Goal: Task Accomplishment & Management: Manage account settings

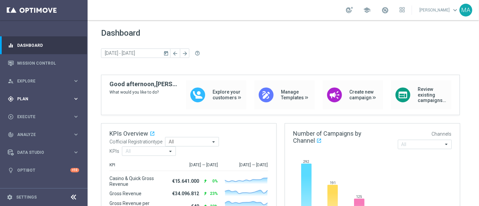
click at [55, 99] on span "Plan" at bounding box center [45, 99] width 56 height 4
click at [51, 114] on link "Target Groups" at bounding box center [44, 112] width 53 height 5
click at [32, 95] on div "gps_fixed Plan keyboard_arrow_right" at bounding box center [43, 99] width 87 height 18
click at [36, 114] on link "Target Groups" at bounding box center [44, 112] width 53 height 5
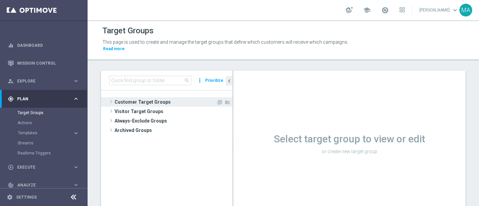
click at [123, 98] on span "Customer Target Groups" at bounding box center [166, 101] width 102 height 9
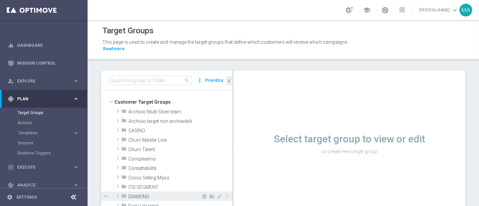
click at [152, 194] on span "DIAMOND" at bounding box center [164, 197] width 72 height 6
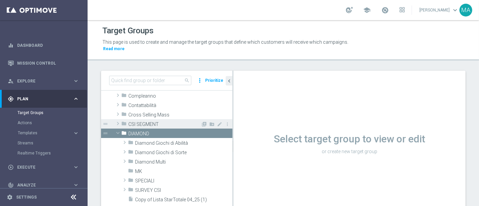
scroll to position [75, 0]
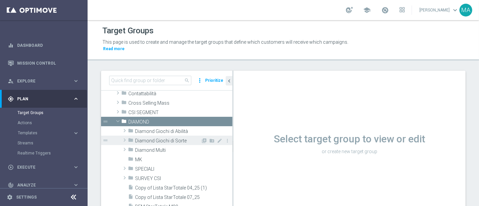
click at [159, 138] on span "Diamond Giochi di Sorte" at bounding box center [168, 141] width 66 height 6
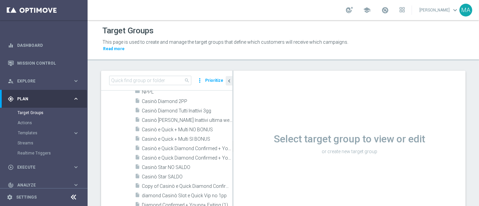
scroll to position [112, 0]
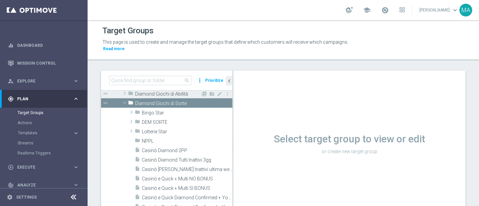
click at [123, 89] on span at bounding box center [124, 93] width 7 height 8
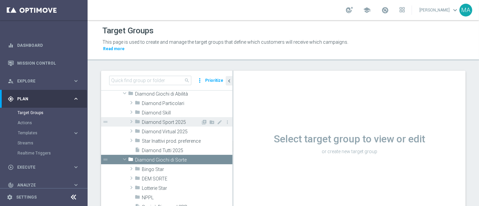
click at [136, 119] on icon "folder" at bounding box center [137, 123] width 5 height 8
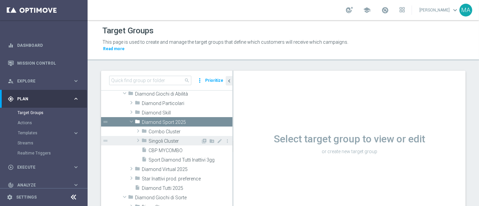
click at [165, 138] on span "Singoli Cluster" at bounding box center [175, 141] width 52 height 6
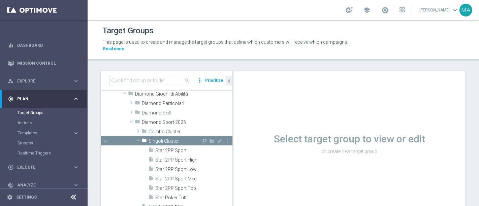
click at [138, 137] on span at bounding box center [138, 140] width 8 height 7
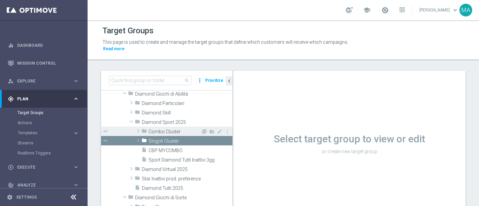
click at [139, 127] on span at bounding box center [138, 131] width 7 height 8
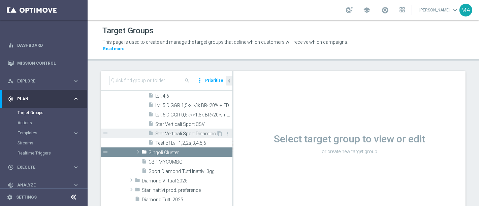
scroll to position [299, 0]
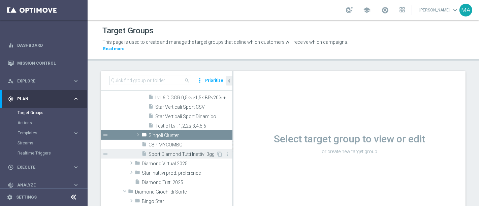
click at [183, 152] on span "Sport Diamond Tutti Inattivi 3gg" at bounding box center [183, 155] width 68 height 6
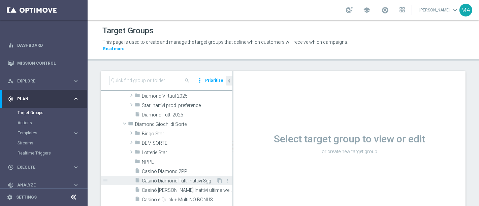
scroll to position [117, 0]
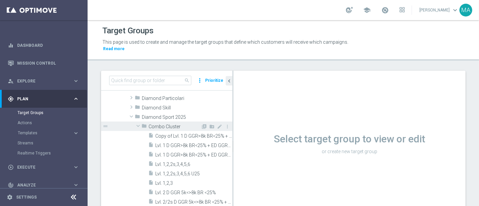
click at [155, 124] on span "Combo Cluster" at bounding box center [175, 127] width 52 height 6
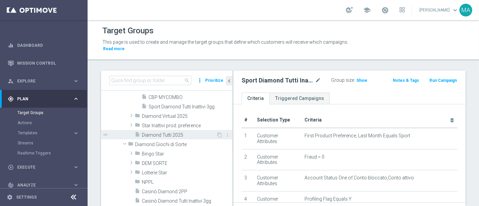
scroll to position [155, 0]
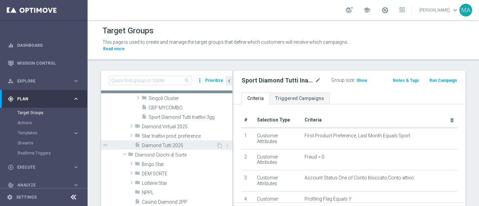
click at [150, 143] on span "Diamond Tutti 2025" at bounding box center [179, 146] width 74 height 6
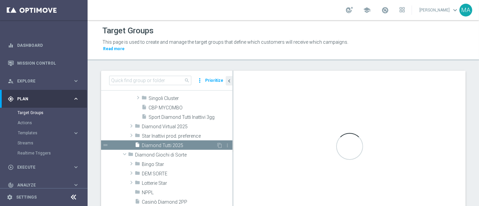
checkbox input "false"
type input "Diamond Giochi di Abilità"
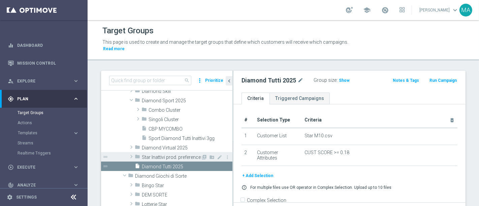
scroll to position [117, 0]
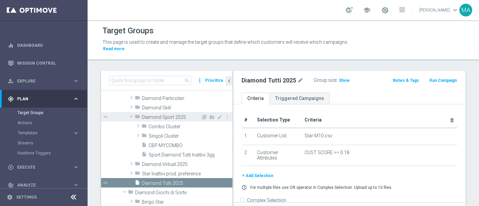
click at [160, 113] on div "folder Diamond Sport 2025" at bounding box center [168, 116] width 66 height 9
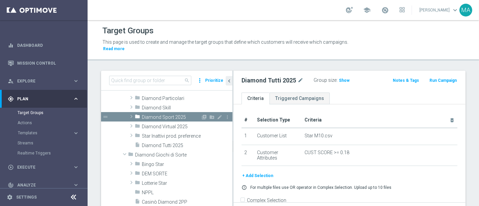
click at [160, 115] on span "Diamond Sport 2025" at bounding box center [171, 118] width 59 height 6
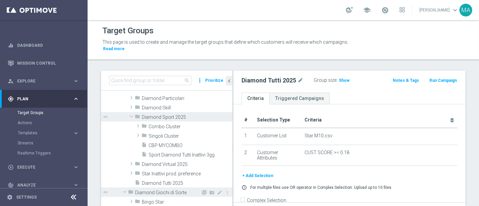
click at [124, 189] on span at bounding box center [125, 192] width 8 height 7
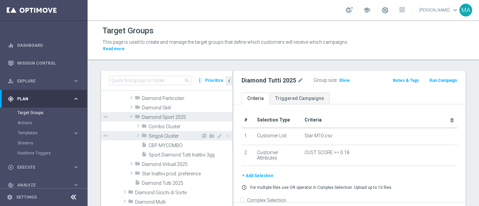
click at [172, 133] on span "Singoli Cluster" at bounding box center [175, 136] width 52 height 6
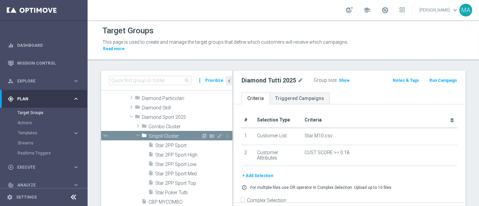
click at [139, 132] on span at bounding box center [138, 135] width 8 height 7
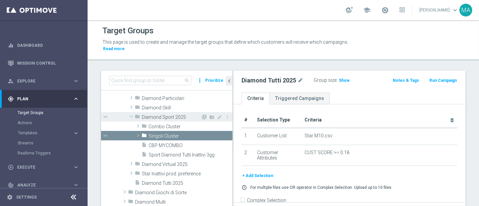
click at [130, 113] on span at bounding box center [131, 116] width 8 height 7
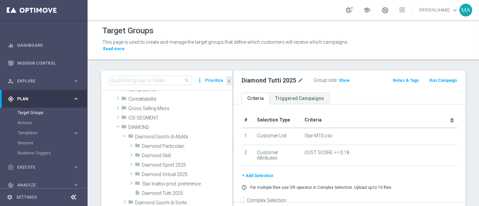
scroll to position [42, 0]
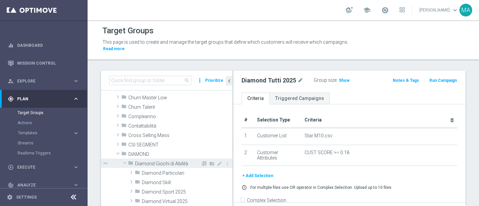
click at [124, 160] on span at bounding box center [125, 163] width 8 height 7
click at [144, 161] on span "Diamond Giochi di Abilità" at bounding box center [168, 164] width 66 height 6
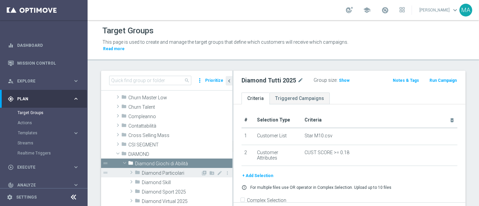
click at [133, 168] on span at bounding box center [131, 172] width 7 height 8
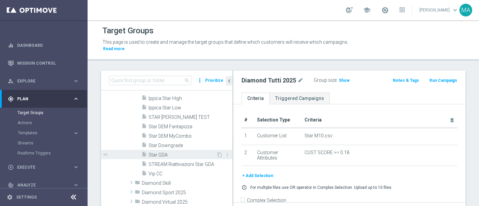
scroll to position [192, 0]
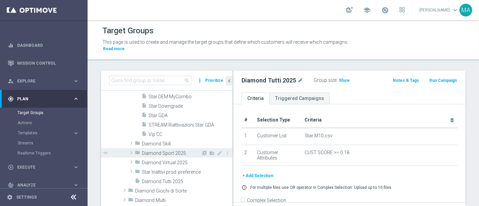
click at [132, 149] on span at bounding box center [131, 153] width 7 height 8
click at [132, 149] on span at bounding box center [131, 152] width 8 height 7
click at [158, 151] on span "Diamond Sport 2025" at bounding box center [171, 154] width 59 height 6
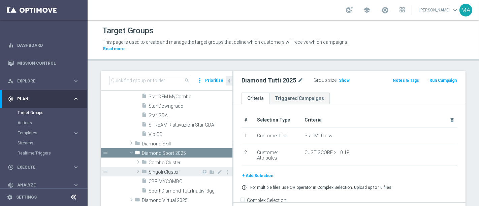
click at [164, 169] on span "Singoli Cluster" at bounding box center [175, 172] width 52 height 6
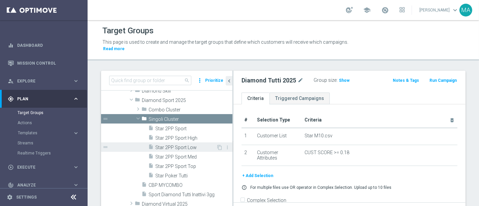
scroll to position [230, 0]
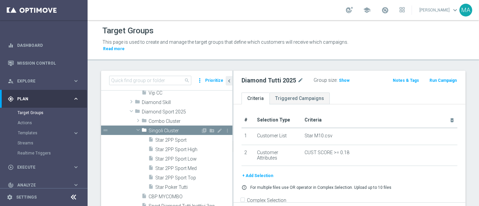
click at [139, 127] on span at bounding box center [138, 130] width 8 height 7
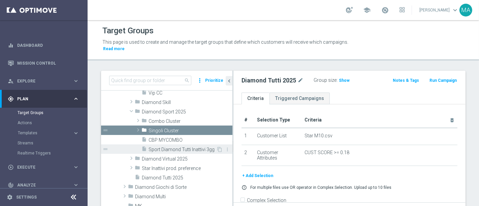
click at [158, 147] on span "Sport Diamond Tutti Inattivi 3gg" at bounding box center [183, 150] width 68 height 6
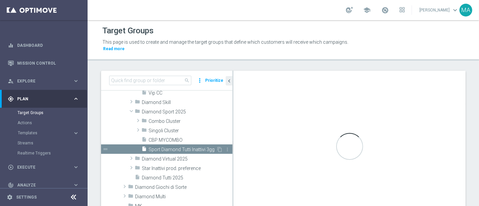
checkbox input "true"
type input "Diamond Sport 2025"
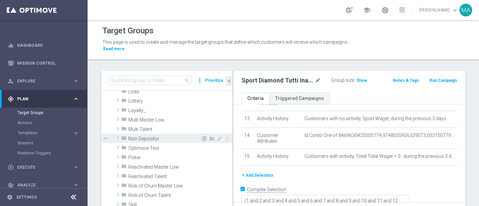
scroll to position [529, 0]
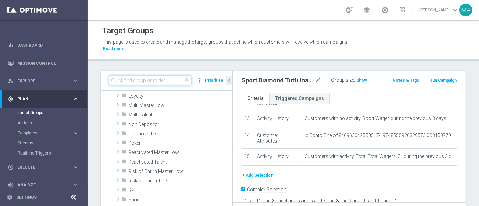
click at [151, 76] on input at bounding box center [150, 80] width 82 height 9
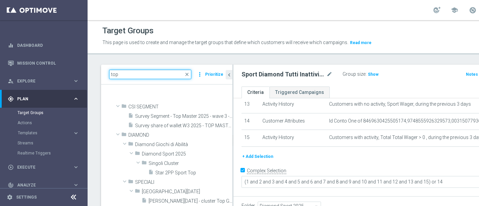
scroll to position [898, 0]
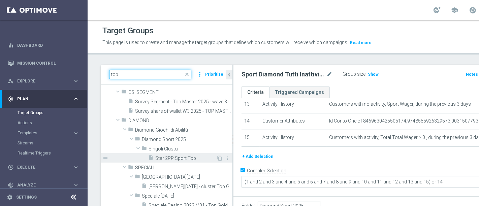
type input "top"
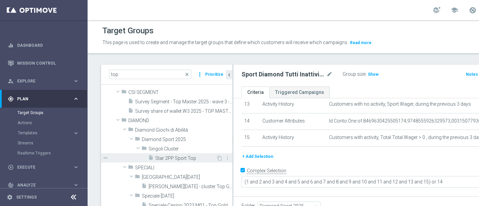
click at [171, 158] on span "Star 2PP Sport Top" at bounding box center [185, 159] width 61 height 6
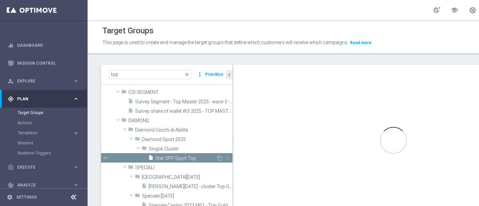
checkbox input "false"
type input "Singoli Cluster"
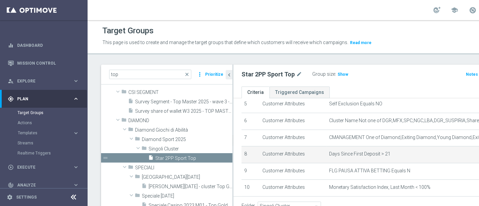
scroll to position [82, 0]
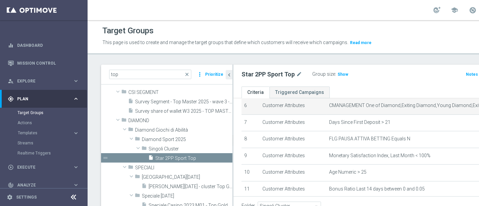
scroll to position [120, 0]
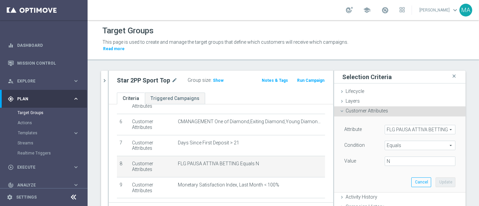
click at [405, 126] on span "FLG PAUSA ATTIVA BETTING" at bounding box center [420, 129] width 70 height 9
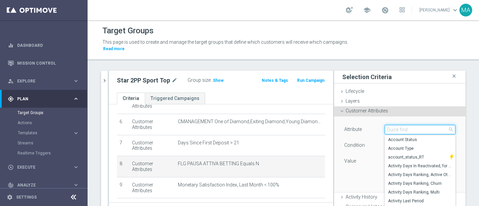
click at [403, 125] on input "search" at bounding box center [420, 129] width 71 height 9
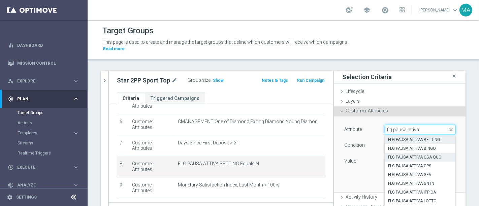
type input "flg pausa attiva"
click at [428, 155] on span "FLG PAUSA ATTIVA CGA QUG" at bounding box center [420, 157] width 64 height 5
type input "FLG PAUSA ATTIVA CGA QUG"
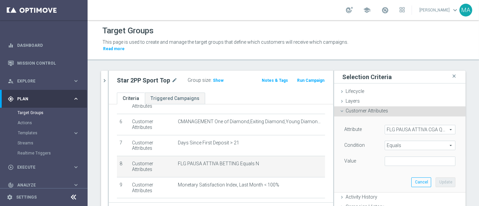
click at [397, 160] on div "Value" at bounding box center [399, 162] width 121 height 11
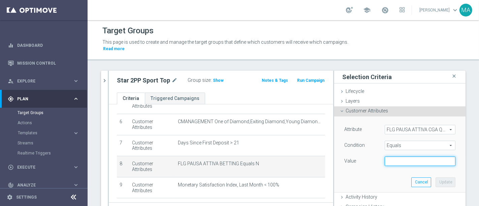
click at [395, 157] on input "text" at bounding box center [420, 161] width 71 height 9
type input "N"
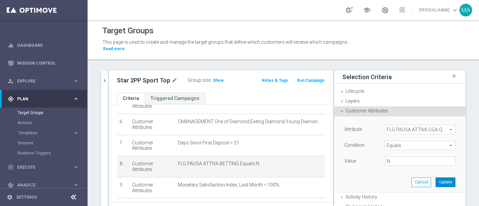
click at [436, 178] on button "Update" at bounding box center [446, 182] width 20 height 9
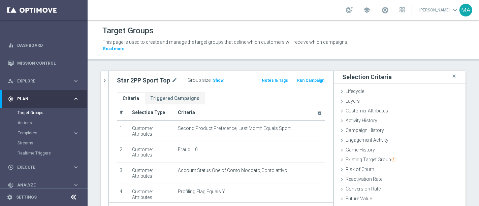
scroll to position [0, 0]
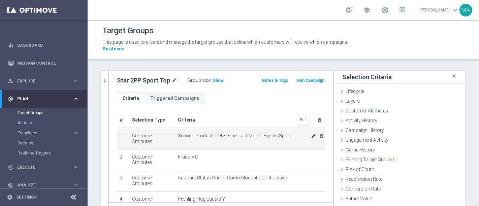
click at [311, 133] on icon "mode_edit" at bounding box center [313, 135] width 5 height 5
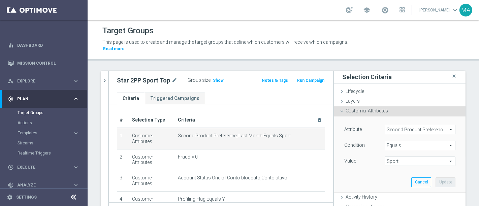
click at [398, 125] on span "Second Product Preference, Last Month" at bounding box center [420, 129] width 70 height 9
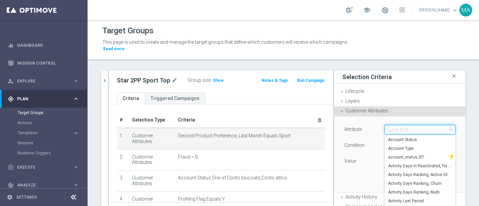
click at [398, 125] on input "search" at bounding box center [420, 129] width 71 height 9
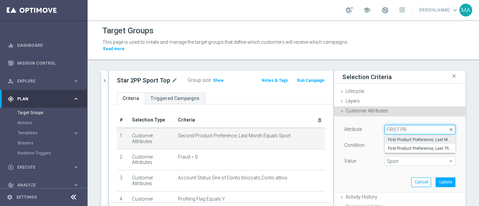
type input "FIRST PR"
click at [414, 137] on span "First Product Preference, Last Month" at bounding box center [420, 139] width 64 height 5
type input "First Product Preference, Last Month"
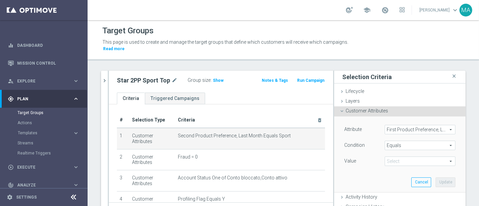
click at [400, 157] on span "Sport" at bounding box center [420, 161] width 70 height 9
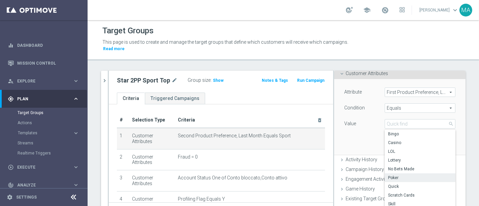
scroll to position [75, 0]
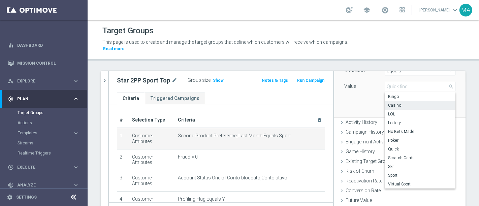
click at [388, 103] on span "Casino" at bounding box center [420, 105] width 64 height 5
type input "Casino"
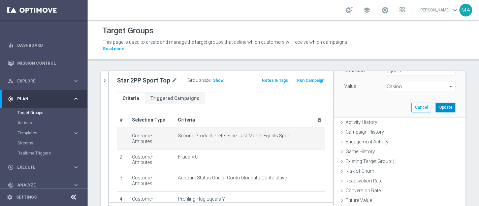
click at [439, 103] on button "Update" at bounding box center [446, 107] width 20 height 9
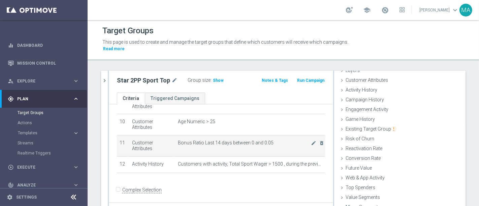
scroll to position [32, 0]
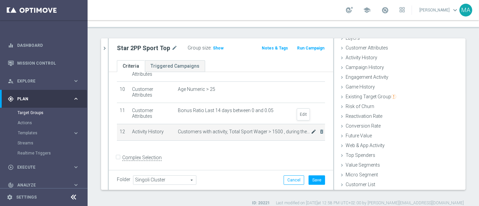
click at [311, 129] on icon "mode_edit" at bounding box center [313, 131] width 5 height 5
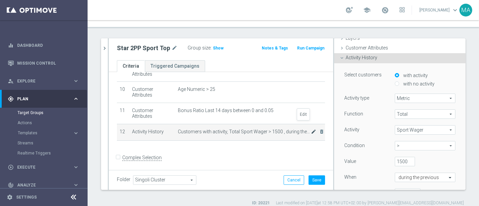
scroll to position [44, 0]
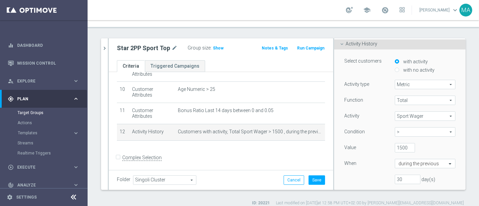
click at [440, 112] on span "Sport Wager" at bounding box center [425, 116] width 60 height 9
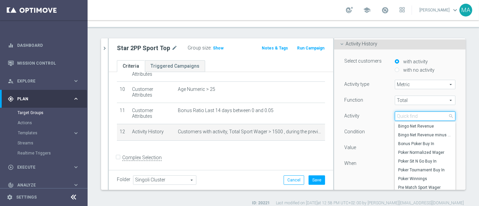
click at [412, 112] on input "search" at bounding box center [425, 116] width 61 height 9
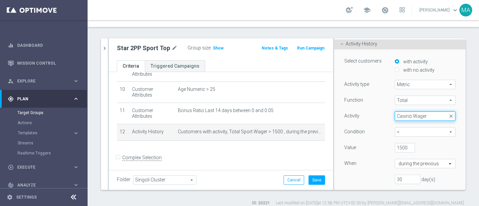
type input "Casinò Wager"
click at [425, 143] on div "1500" at bounding box center [420, 147] width 61 height 9
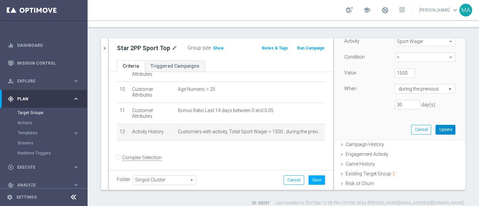
click at [436, 125] on button "Update" at bounding box center [446, 129] width 20 height 9
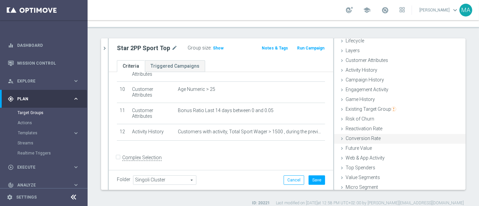
scroll to position [0, 0]
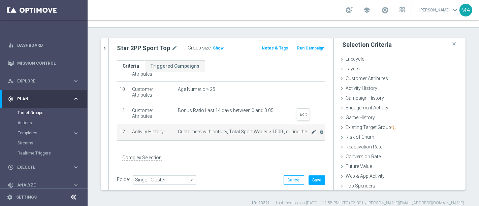
click at [311, 129] on icon "mode_edit" at bounding box center [313, 131] width 5 height 5
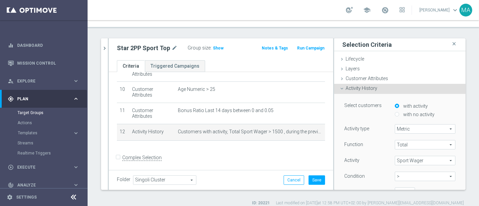
click at [414, 156] on span "Sport Wager" at bounding box center [425, 160] width 60 height 9
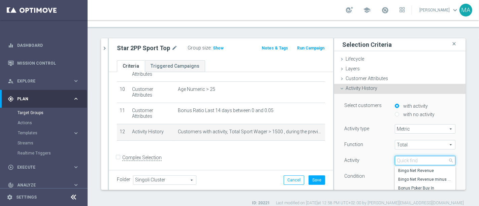
click at [414, 156] on input "search" at bounding box center [425, 160] width 61 height 9
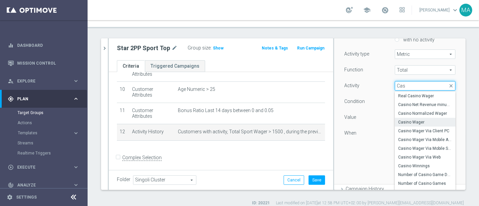
type input "Cas"
click at [424, 120] on span "Casino Wager" at bounding box center [425, 122] width 54 height 5
type input "Casino Wager"
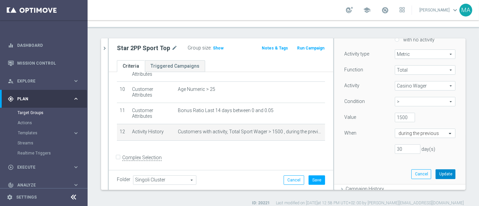
click at [438, 169] on button "Update" at bounding box center [446, 173] width 20 height 9
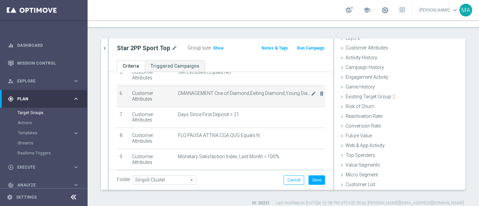
scroll to position [91, 0]
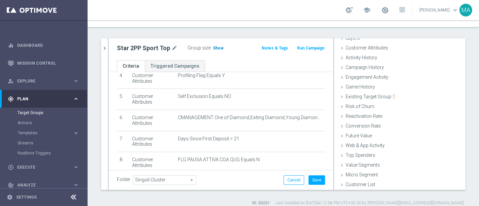
click at [216, 46] on span "Show" at bounding box center [218, 48] width 11 height 5
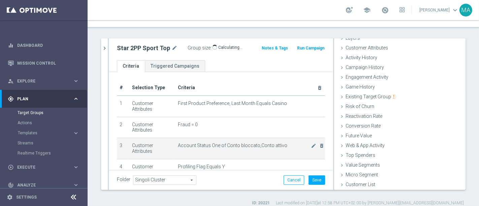
scroll to position [0, 0]
